Goal: Task Accomplishment & Management: Manage account settings

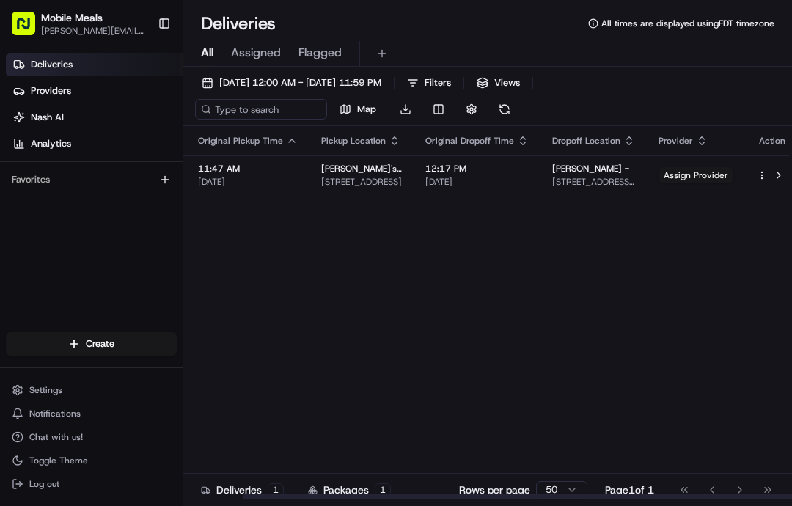
scroll to position [0, 65]
click at [771, 174] on button at bounding box center [780, 175] width 18 height 18
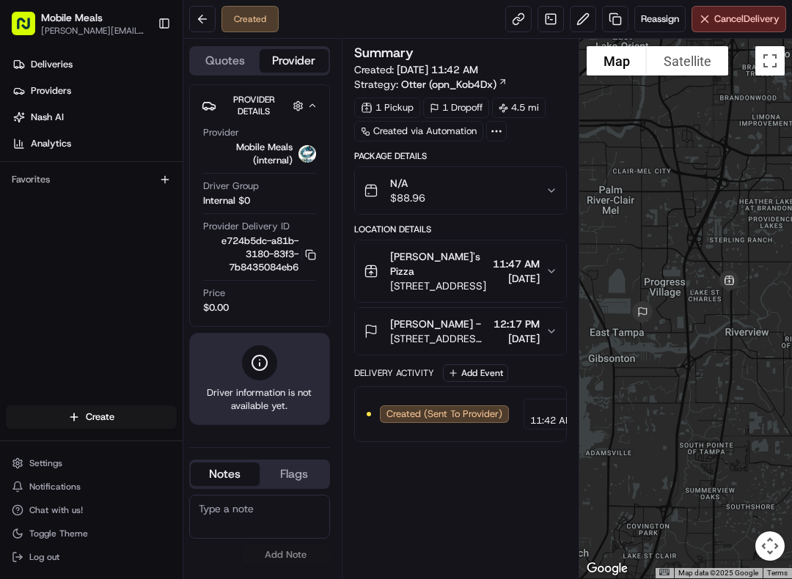
click at [748, 16] on span "Cancel Delivery" at bounding box center [746, 18] width 65 height 13
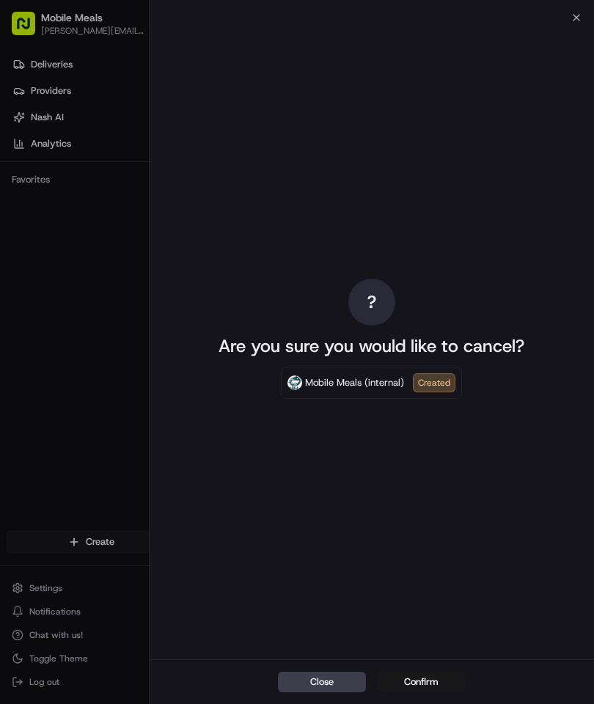
click at [431, 579] on button "Confirm" at bounding box center [422, 682] width 88 height 21
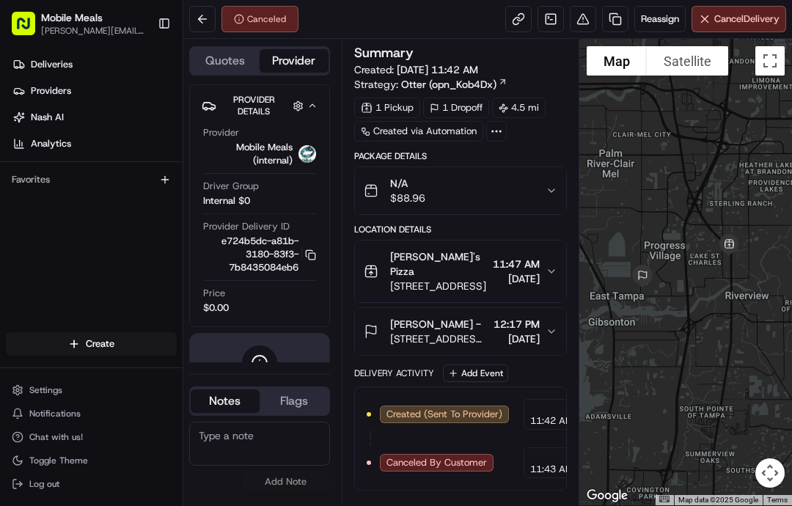
click at [56, 63] on span "Deliveries" at bounding box center [52, 64] width 42 height 13
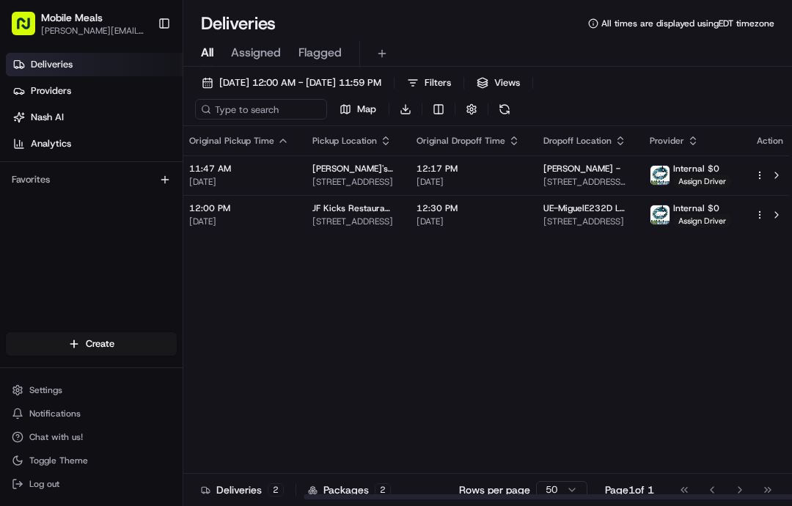
scroll to position [0, 149]
click at [769, 217] on button at bounding box center [778, 215] width 18 height 18
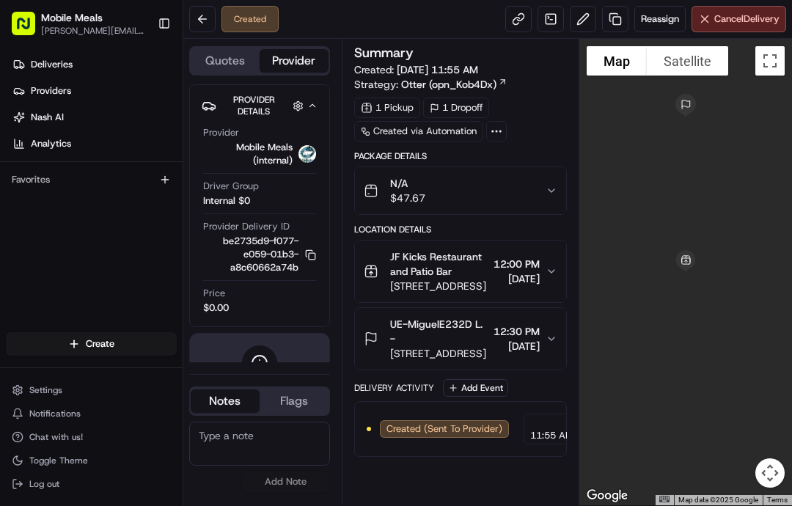
click at [761, 19] on span "Cancel Delivery" at bounding box center [746, 18] width 65 height 13
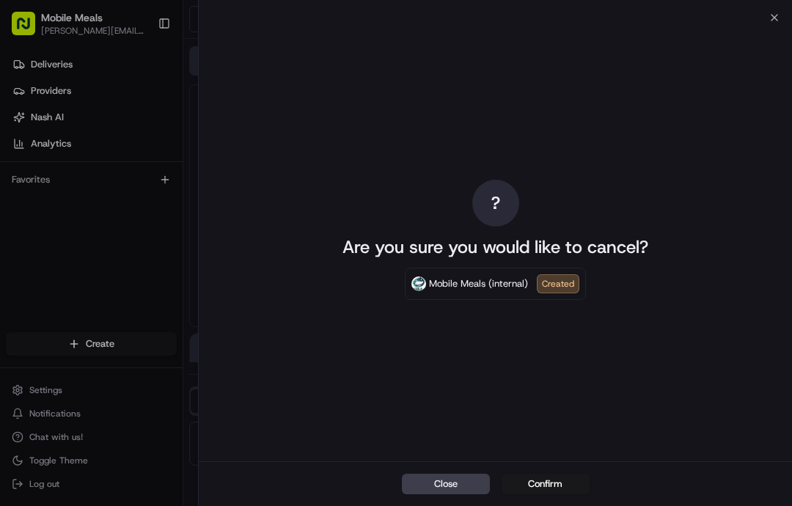
click at [549, 479] on button "Confirm" at bounding box center [546, 484] width 88 height 21
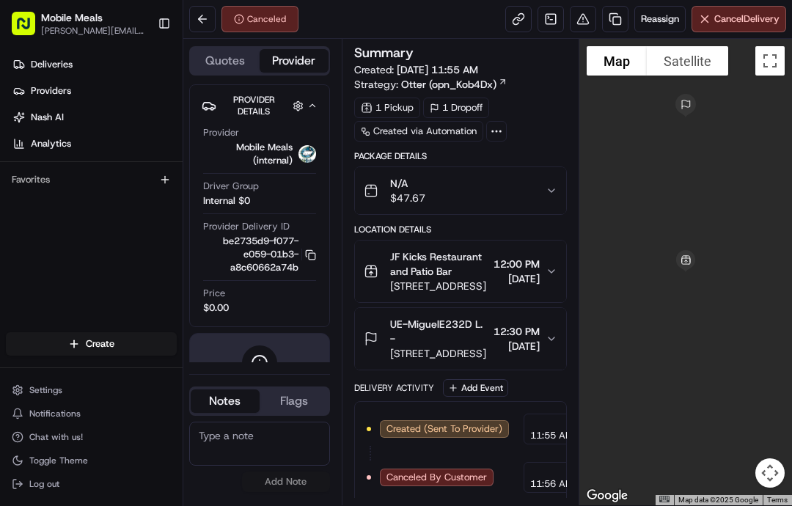
click at [95, 62] on link "Deliveries" at bounding box center [94, 64] width 177 height 23
